Goal: Transaction & Acquisition: Purchase product/service

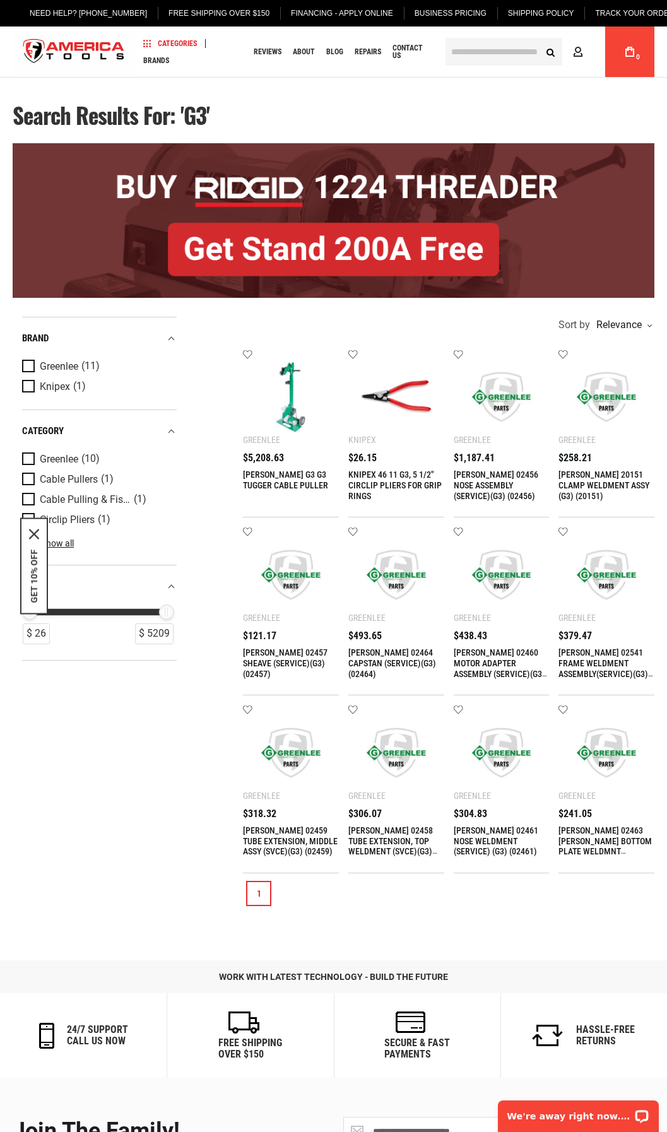
click at [286, 427] on img at bounding box center [291, 397] width 71 height 71
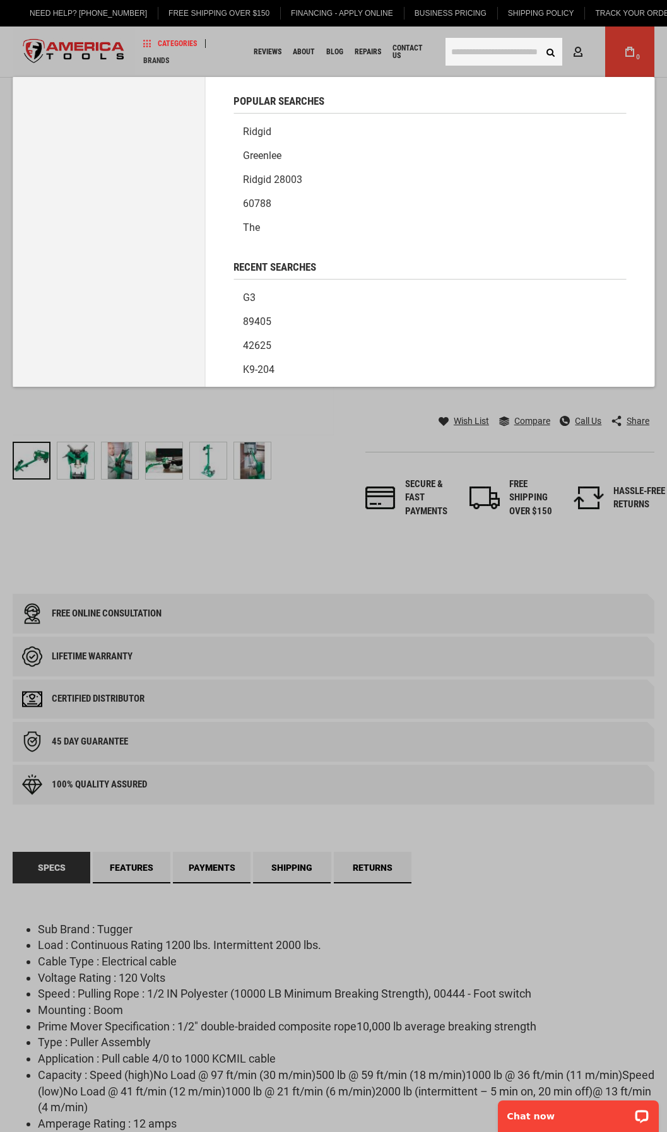
click at [481, 57] on input "text" at bounding box center [504, 52] width 117 height 28
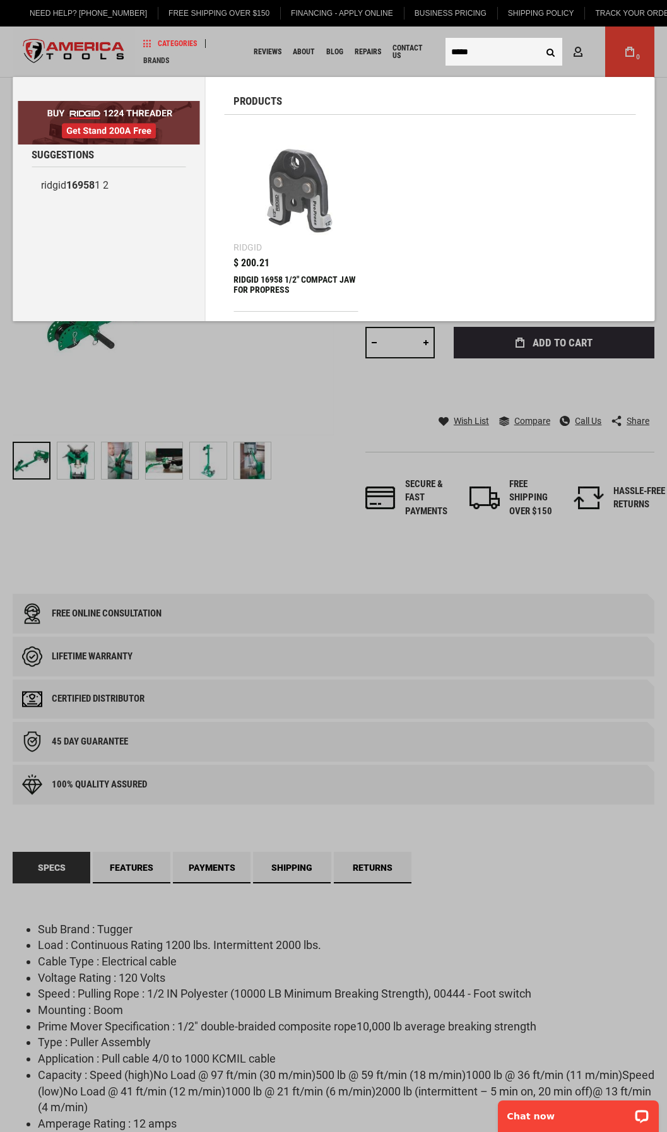
type input "*****"
click at [300, 364] on body "The store will not work correctly in the case when cookies are disabled. Langua…" at bounding box center [333, 1089] width 667 height 2179
